Goal: Information Seeking & Learning: Learn about a topic

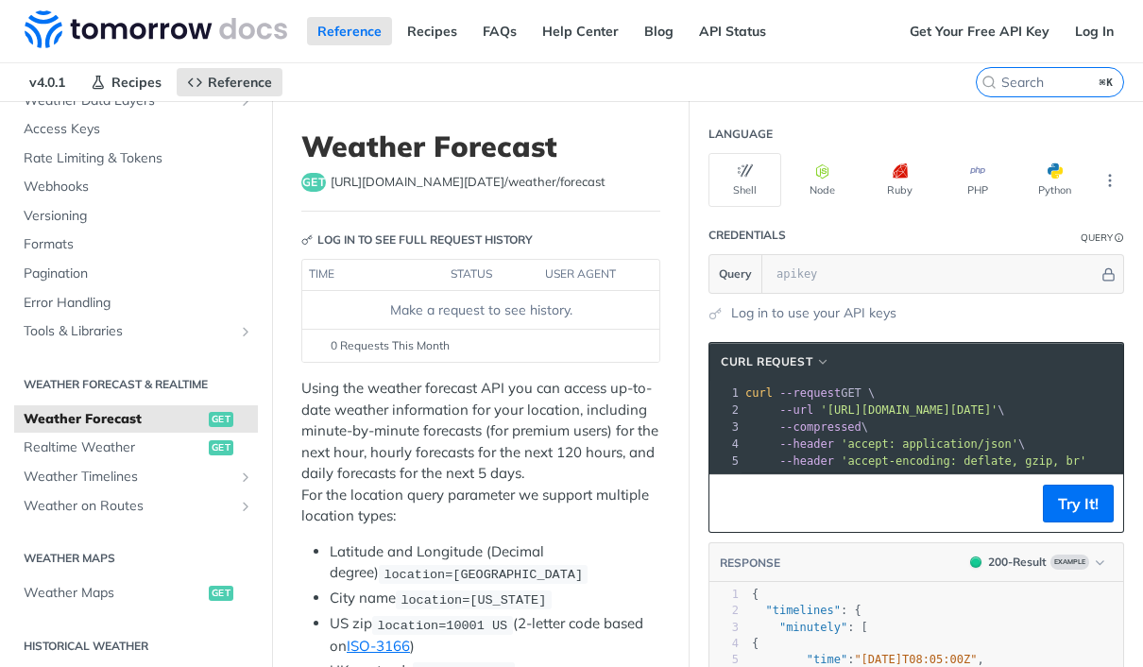
scroll to position [147, 0]
click at [56, 157] on span "Rate Limiting & Tokens" at bounding box center [139, 159] width 230 height 19
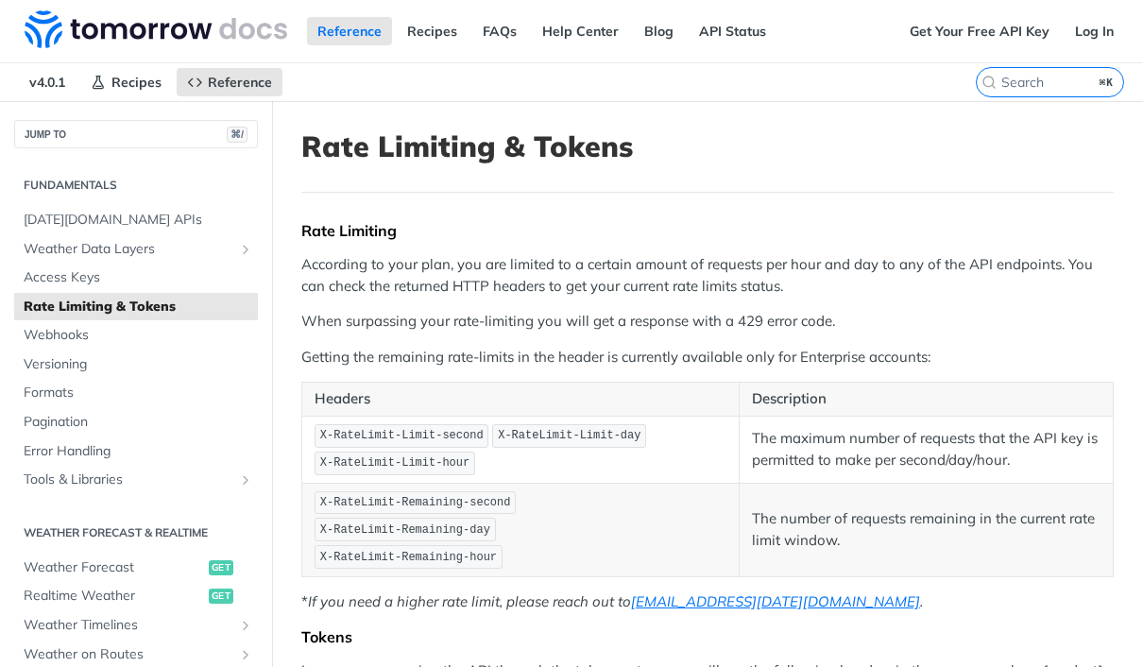
scroll to position [1, 0]
click at [39, 210] on span "[DATE][DOMAIN_NAME] APIs" at bounding box center [139, 219] width 230 height 19
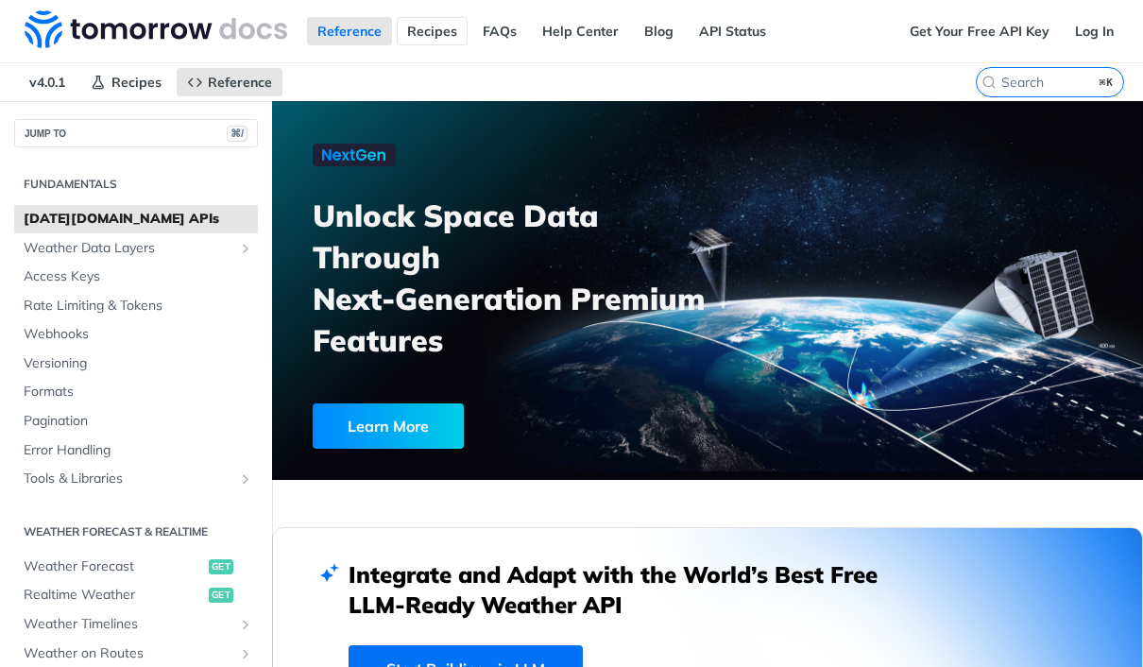
click at [423, 20] on link "Recipes" at bounding box center [432, 31] width 71 height 28
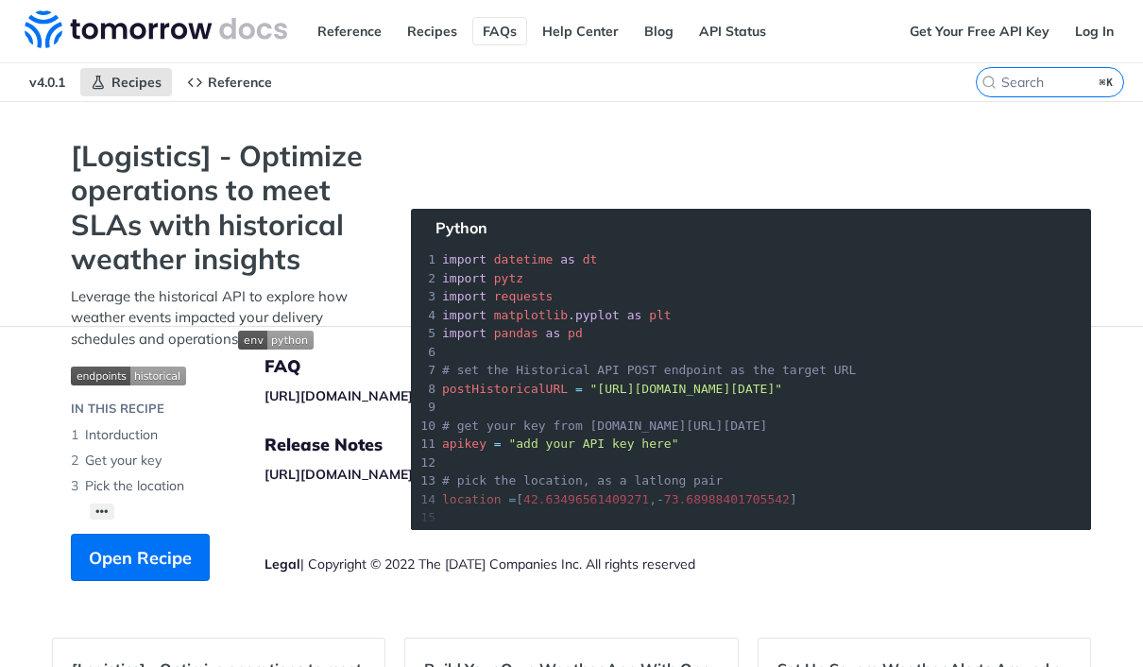
click at [481, 24] on link "FAQs" at bounding box center [499, 31] width 55 height 28
click at [966, 7] on div "Get Your Free API Key Log In" at bounding box center [1022, 31] width 244 height 62
click at [955, 26] on link "Get Your Free API Key" at bounding box center [980, 31] width 161 height 28
click at [953, 24] on link "Get Your Free API Key" at bounding box center [980, 31] width 161 height 28
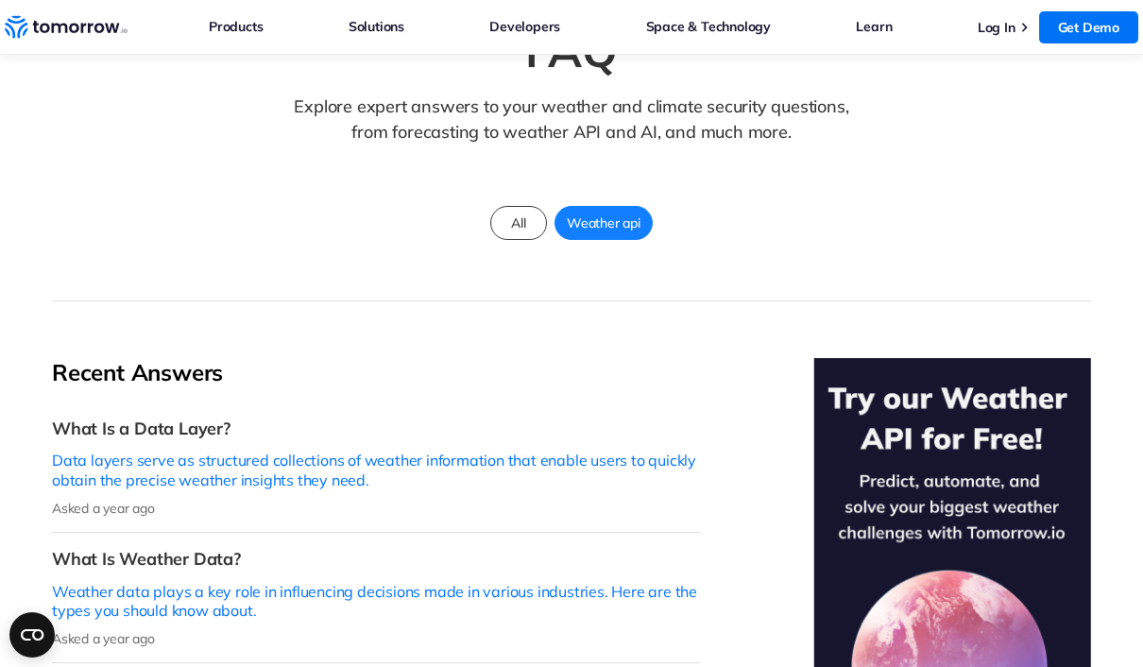
scroll to position [196, 0]
click at [597, 207] on div "Weather api" at bounding box center [604, 224] width 98 height 34
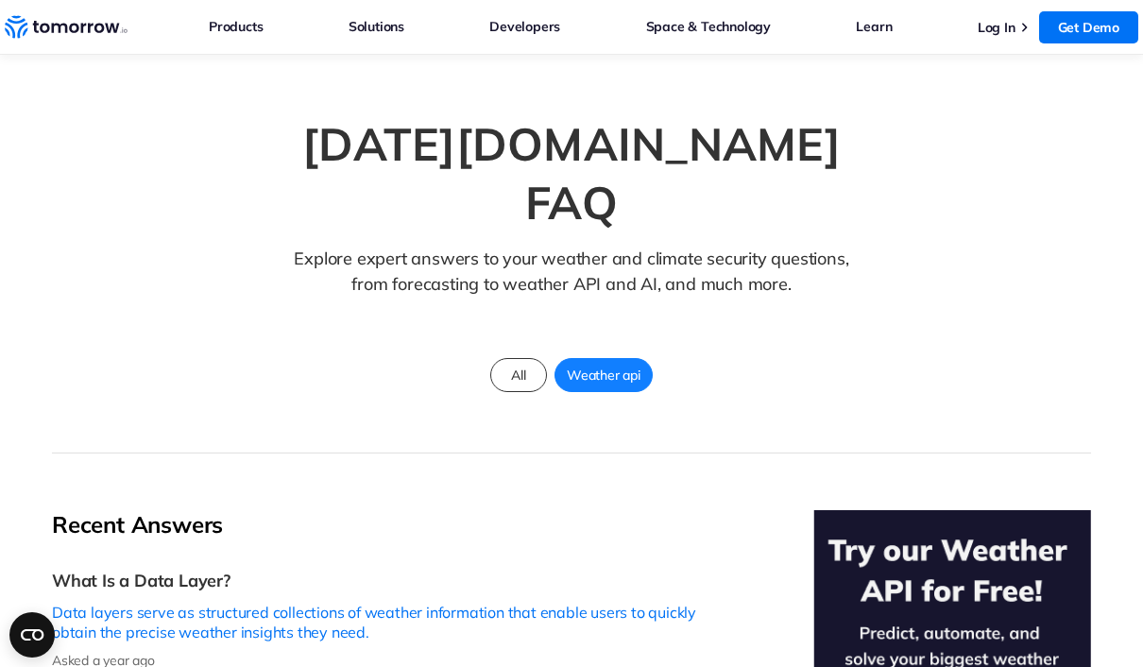
scroll to position [0, 0]
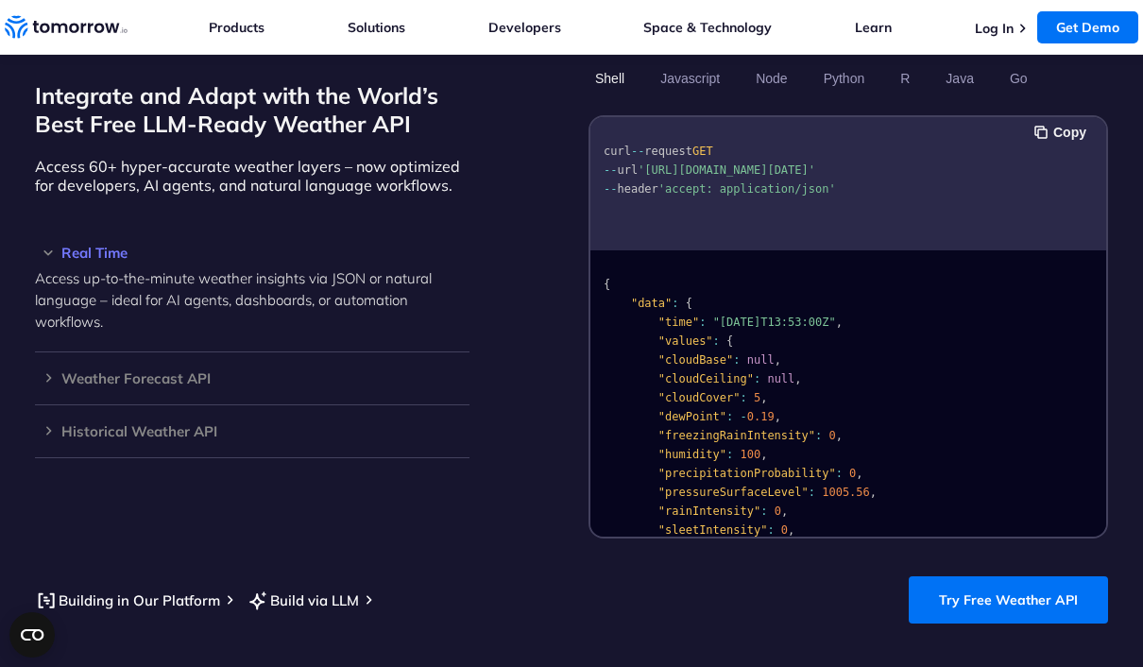
scroll to position [1645, 0]
click at [43, 370] on div "Weather Forecast API Access ultra-accurate, hyperlocal data up to 14 days in th…" at bounding box center [252, 378] width 435 height 53
click at [48, 380] on h3 "Weather Forecast API" at bounding box center [252, 377] width 435 height 14
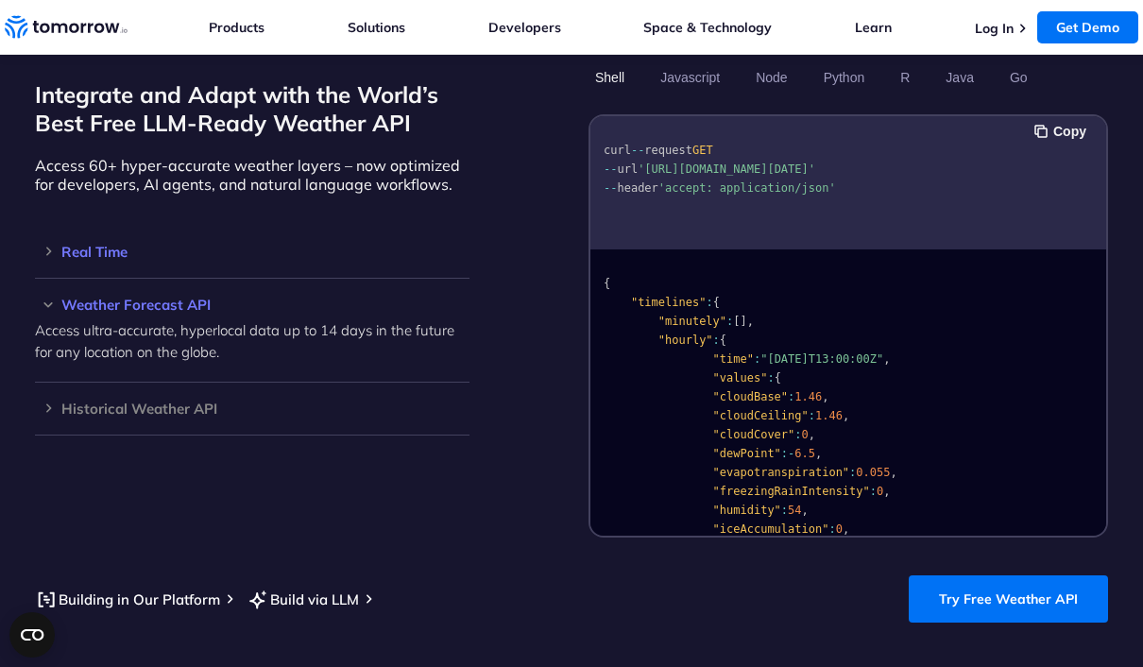
click at [54, 259] on h3 "Real Time" at bounding box center [252, 252] width 435 height 14
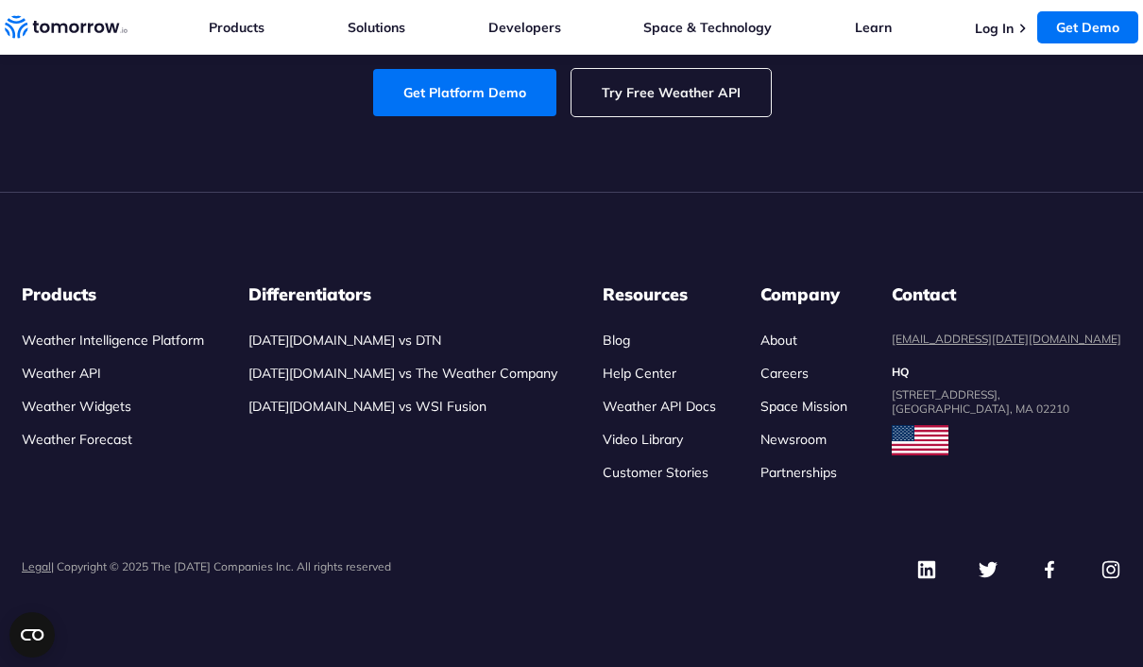
scroll to position [9407, 0]
